Goal: Find specific fact: Find specific page/section

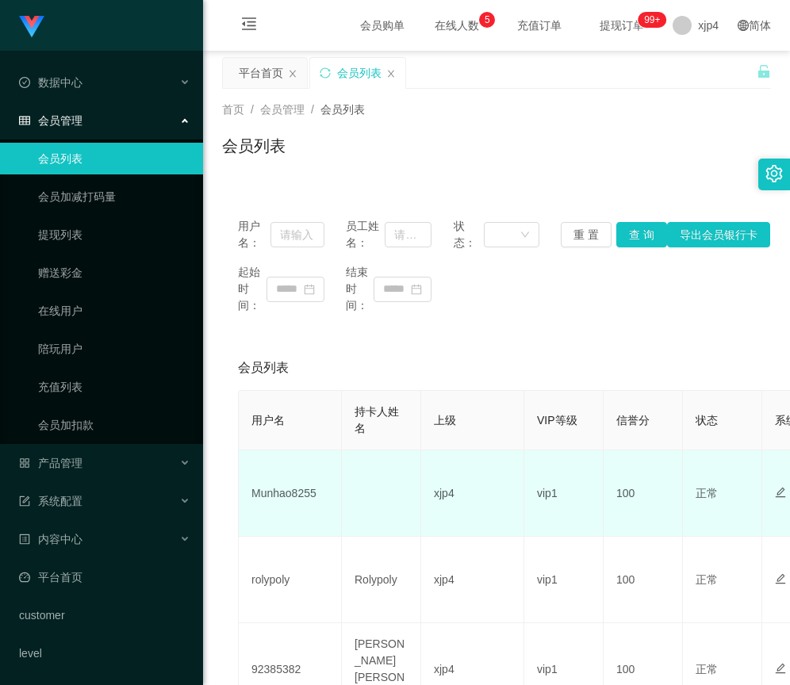
click at [278, 493] on td "Munhao8255" at bounding box center [290, 493] width 103 height 86
copy td "Munhao8255"
click at [322, 485] on td "Munhao8255" at bounding box center [290, 493] width 103 height 86
click at [296, 488] on td "Munhao8255" at bounding box center [290, 493] width 103 height 86
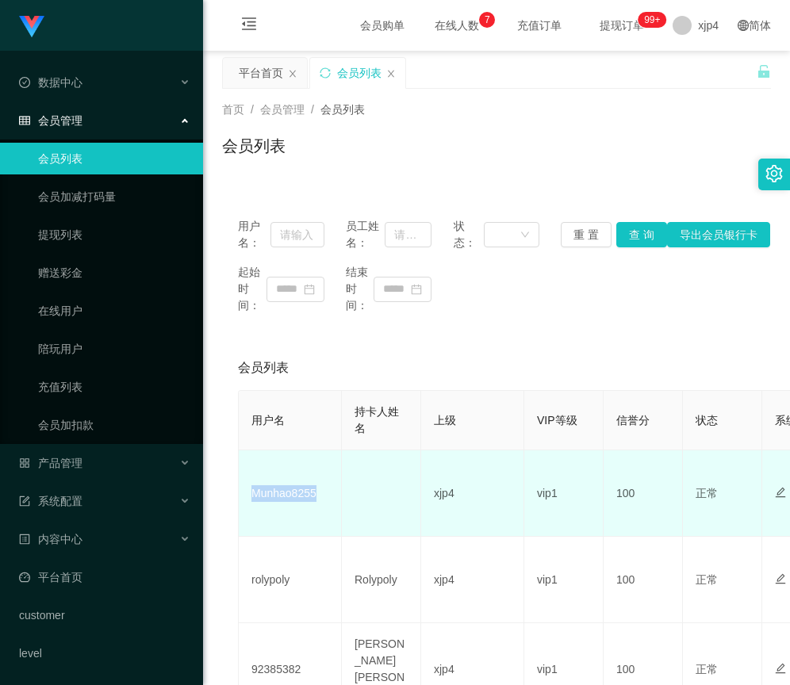
click at [296, 488] on td "Munhao8255" at bounding box center [290, 493] width 103 height 86
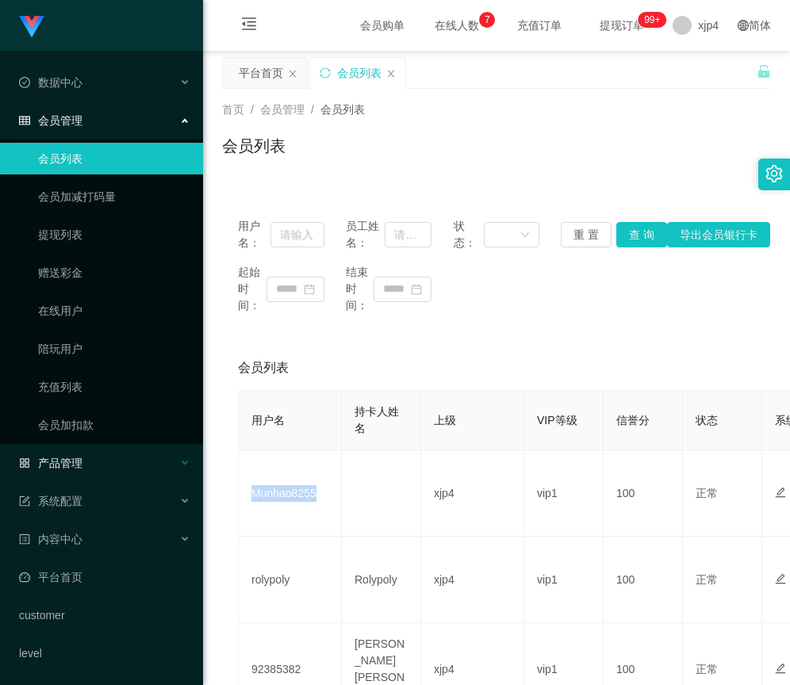
copy td "Munhao8255"
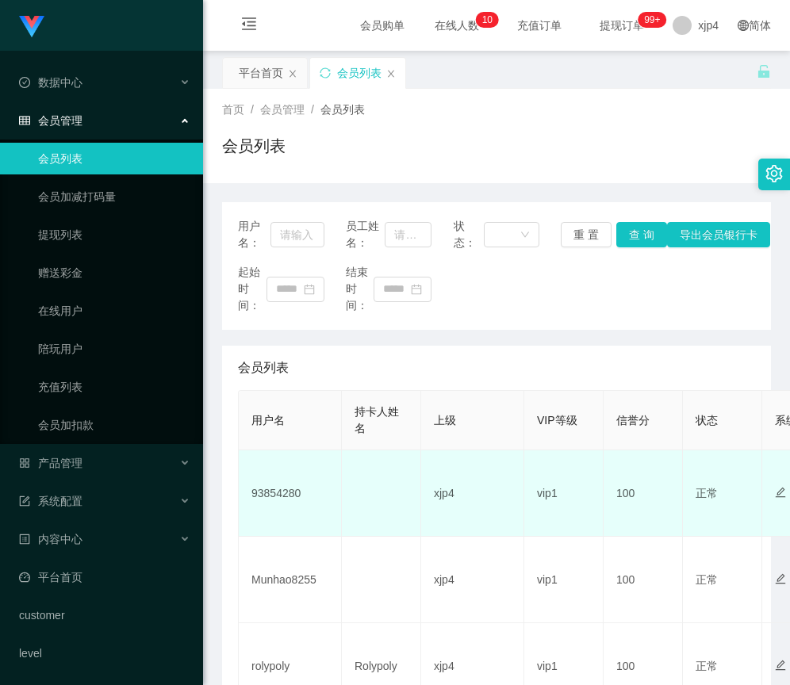
click at [277, 495] on td "93854280" at bounding box center [290, 493] width 103 height 86
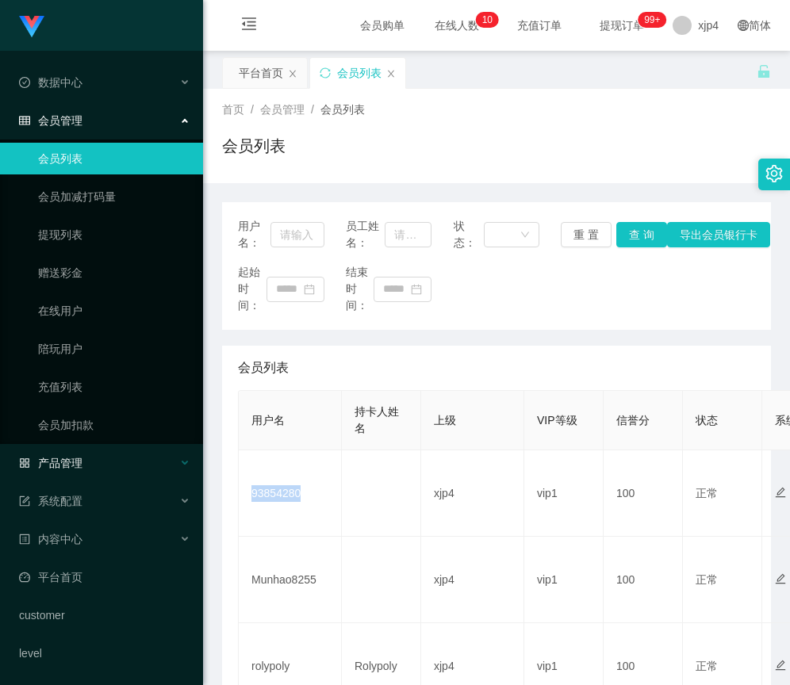
copy td "93854280"
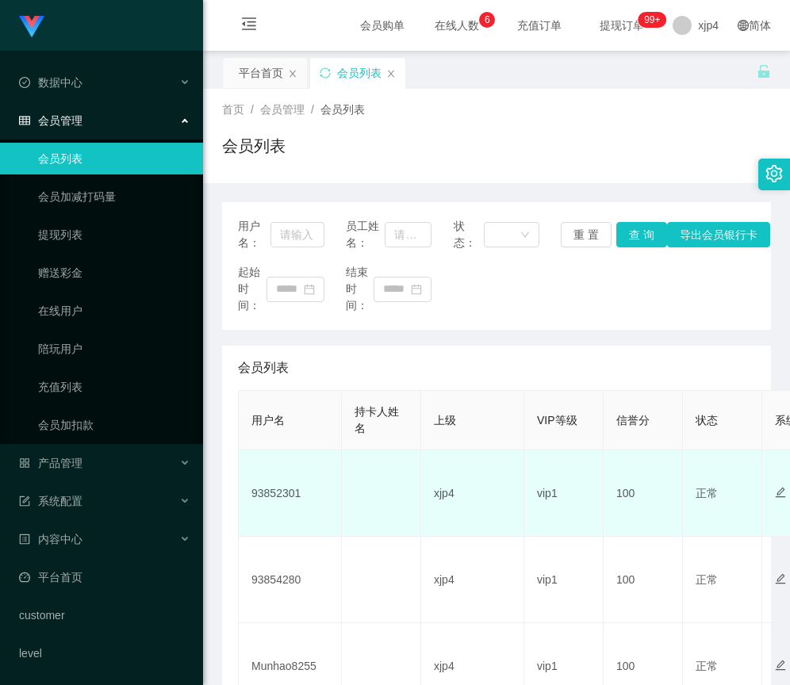
click at [264, 495] on td "93852301" at bounding box center [290, 493] width 103 height 86
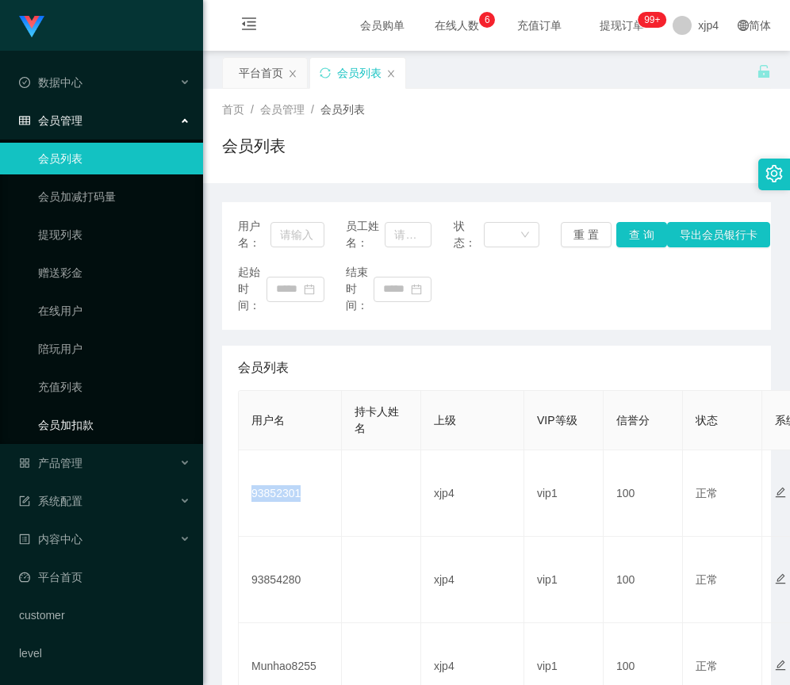
copy td "93852301"
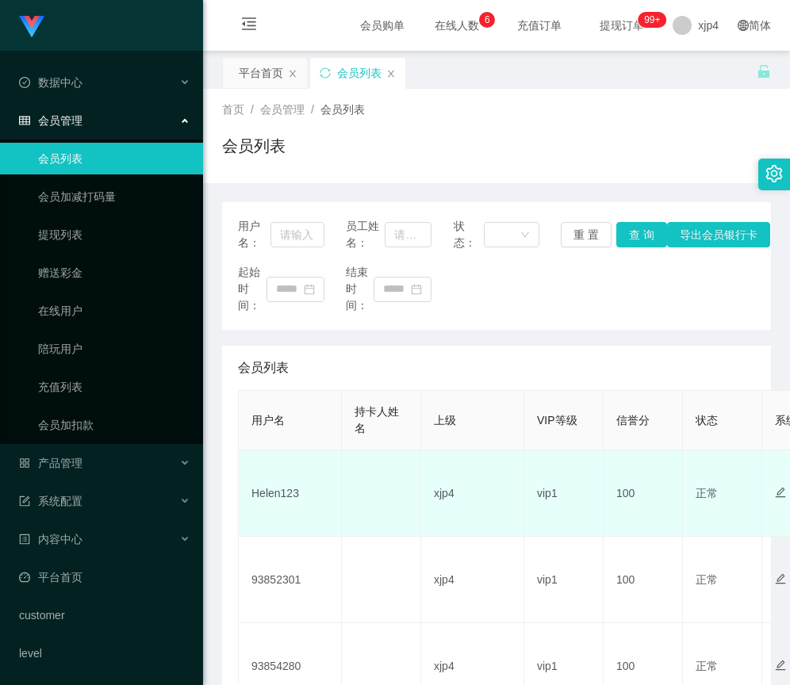
click at [282, 493] on td "Helen123" at bounding box center [290, 493] width 103 height 86
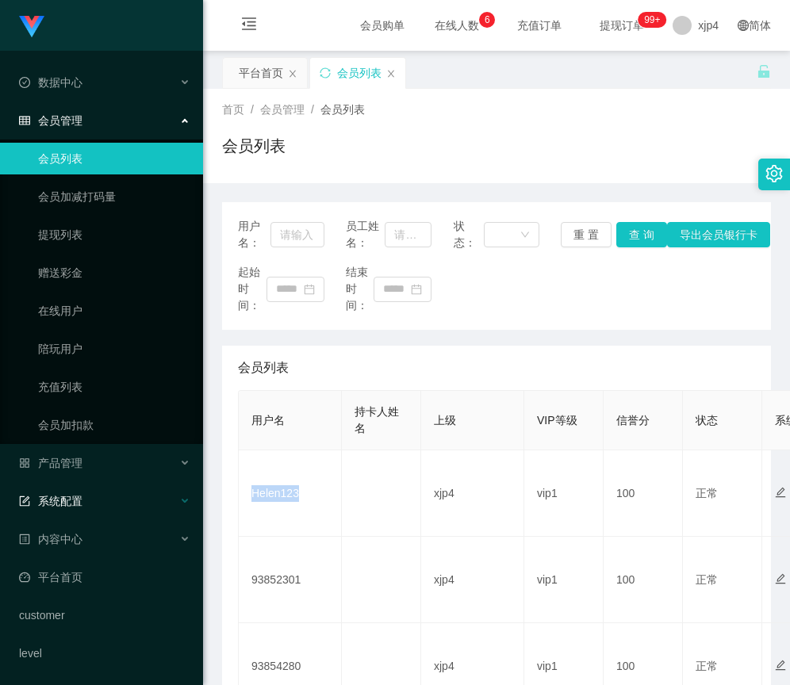
copy td "Helen123"
click at [271, 494] on td "[DEMOGRAPHIC_DATA]" at bounding box center [290, 493] width 103 height 86
copy td "[DEMOGRAPHIC_DATA]"
